Goal: Task Accomplishment & Management: Use online tool/utility

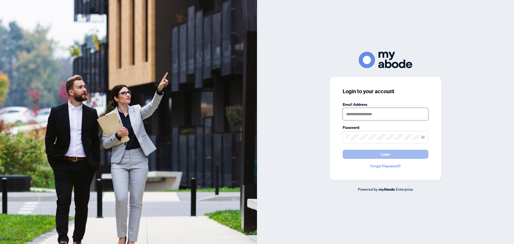
type input "**********"
click at [393, 152] on button "Login" at bounding box center [386, 154] width 86 height 9
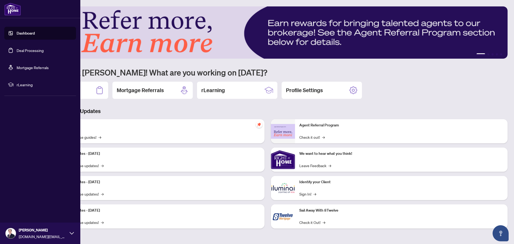
click at [27, 51] on link "Deal Processing" at bounding box center [30, 50] width 27 height 5
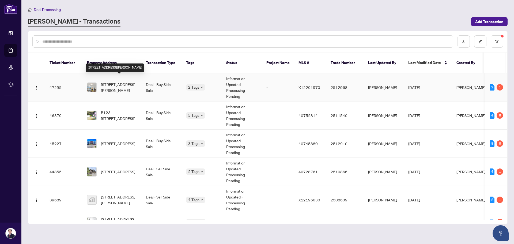
click at [121, 83] on span "2903-60 Frederick St, Kitchener, Ontario N2H 0C7, Canada" at bounding box center [119, 87] width 36 height 12
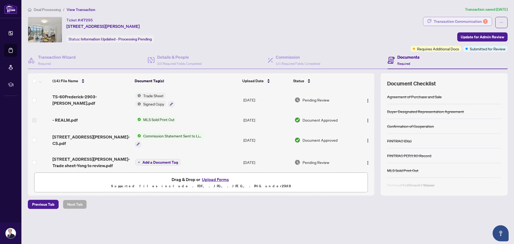
click at [467, 19] on div "Transaction Communication 1" at bounding box center [461, 21] width 54 height 9
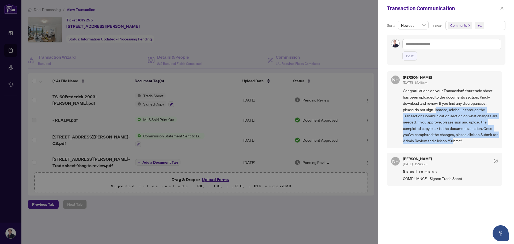
drag, startPoint x: 436, startPoint y: 111, endPoint x: 459, endPoint y: 143, distance: 39.6
click at [459, 143] on span "Congratulations on your Transaction! Your trade sheet has been uploaded to the …" at bounding box center [450, 116] width 95 height 56
click at [501, 10] on icon "close" at bounding box center [502, 8] width 4 height 4
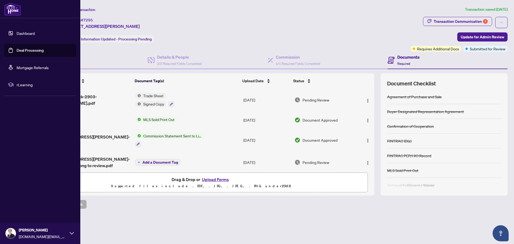
click at [27, 50] on link "Deal Processing" at bounding box center [30, 50] width 27 height 5
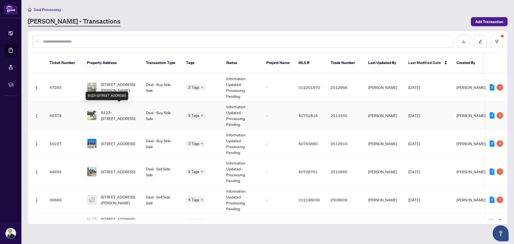
click at [121, 113] on span "B123-387 King Street, Kitchener, ON N2G 0C1, Canada" at bounding box center [119, 115] width 36 height 12
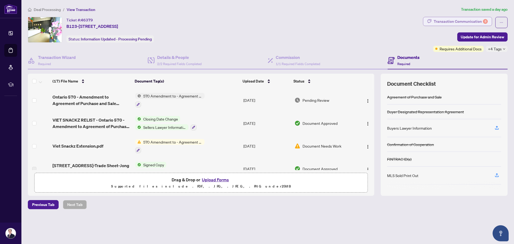
click at [444, 21] on div "Transaction Communication 8" at bounding box center [461, 21] width 54 height 9
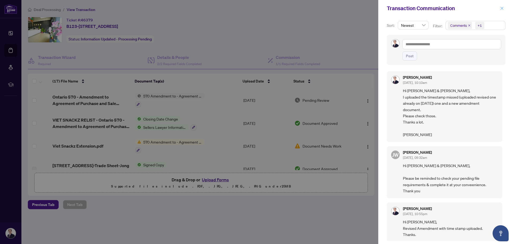
click at [502, 9] on icon "close" at bounding box center [502, 8] width 4 height 4
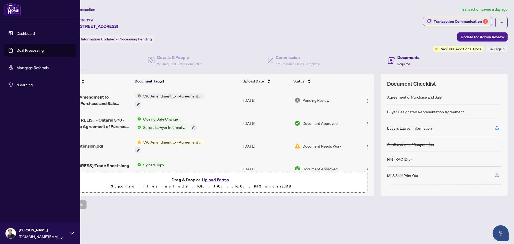
click at [26, 48] on link "Deal Processing" at bounding box center [30, 50] width 27 height 5
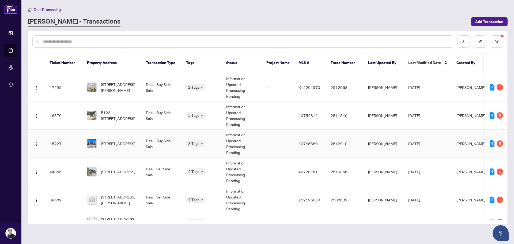
click at [143, 140] on td "Deal - Buy Side Sale" at bounding box center [162, 144] width 40 height 28
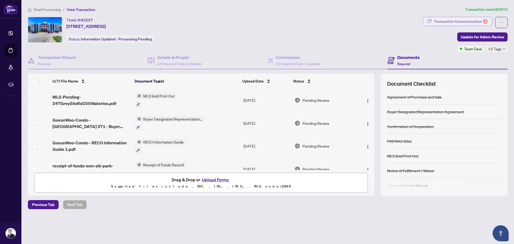
drag, startPoint x: 436, startPoint y: 16, endPoint x: 437, endPoint y: 19, distance: 3.7
click at [436, 17] on div "Deal Processing / View Transaction Transaction saved 5 days ago Ticket #: 45227…" at bounding box center [268, 116] width 484 height 221
click at [438, 20] on div "Transaction Communication 8" at bounding box center [461, 21] width 54 height 9
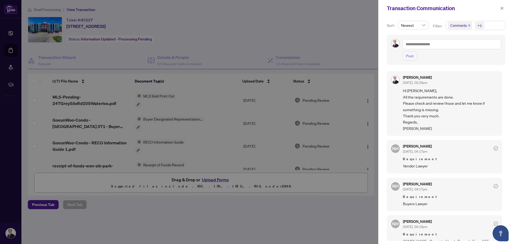
click at [11, 52] on div at bounding box center [257, 122] width 514 height 244
click at [503, 9] on icon "close" at bounding box center [501, 8] width 3 height 3
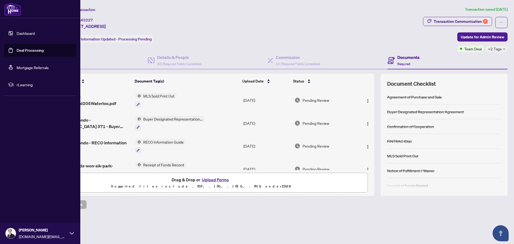
click at [21, 51] on link "Deal Processing" at bounding box center [30, 50] width 27 height 5
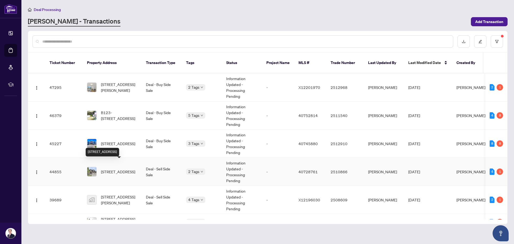
click at [120, 169] on span "320 Deerfoot Trail, Waterloo, ON N2K 0B4, Canada" at bounding box center [118, 172] width 34 height 6
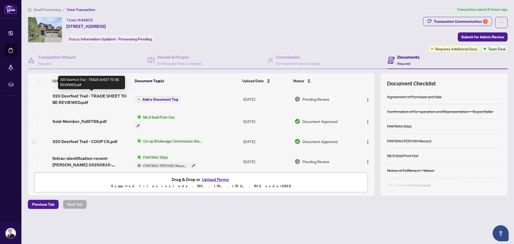
click at [104, 94] on span "320 Deerfoot Trail - TRADE SHEET TO BE REVIEWED.pdf" at bounding box center [91, 99] width 78 height 13
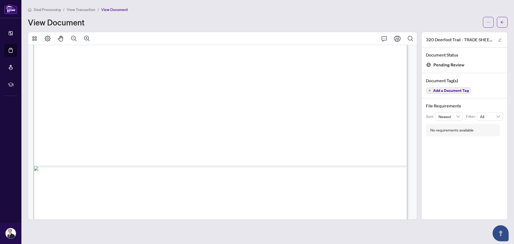
scroll to position [187, 0]
